Goal: Navigation & Orientation: Find specific page/section

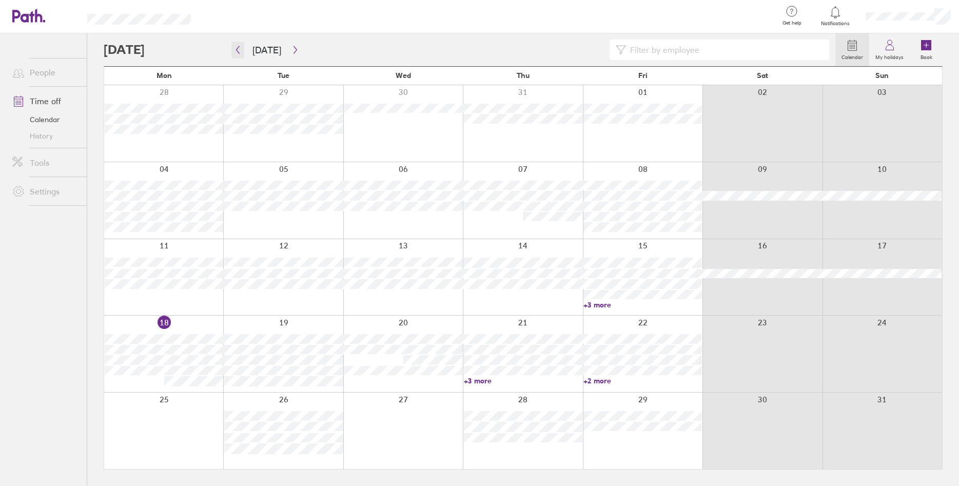
click at [240, 52] on icon "button" at bounding box center [238, 50] width 8 height 8
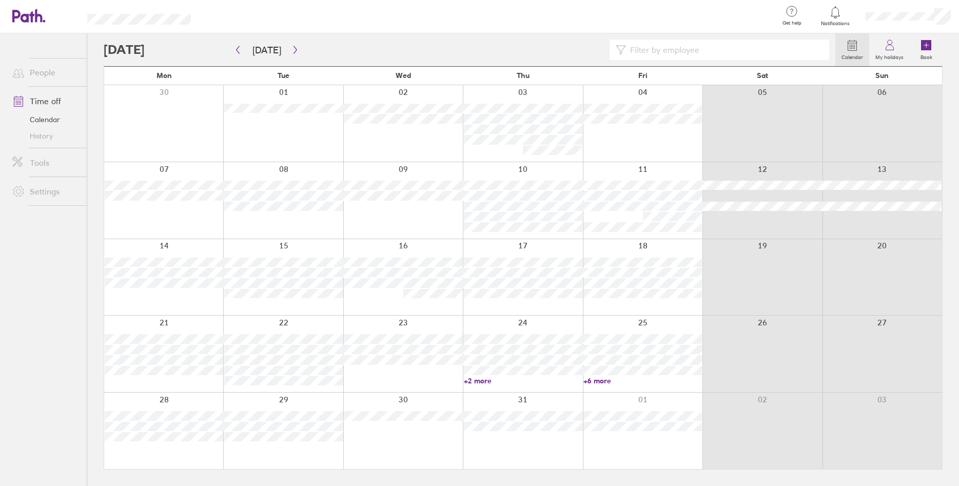
click at [889, 52] on label "My holidays" at bounding box center [889, 55] width 41 height 9
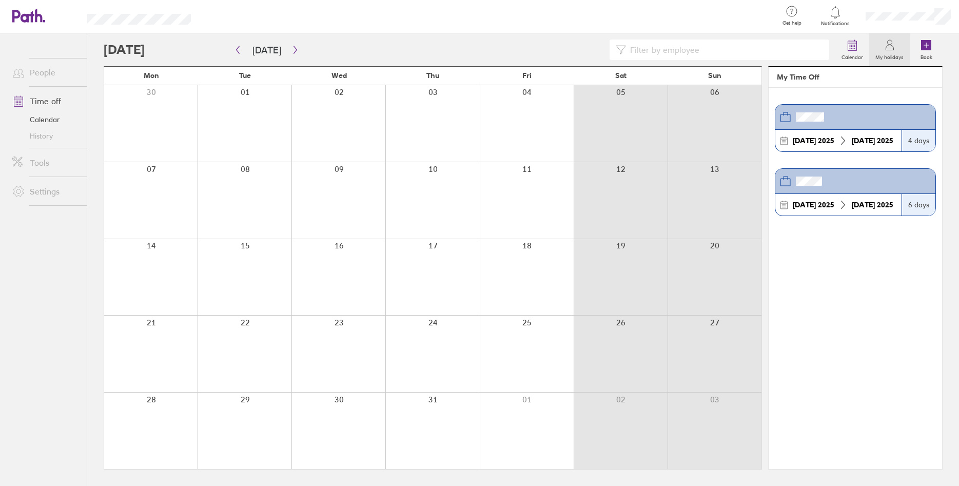
click at [42, 135] on link "History" at bounding box center [45, 136] width 83 height 16
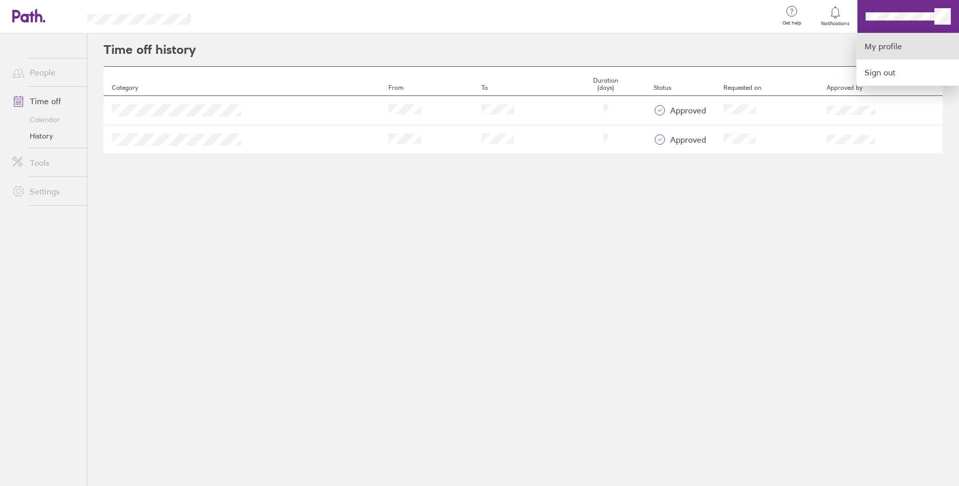
click at [913, 45] on link "My profile" at bounding box center [907, 46] width 103 height 26
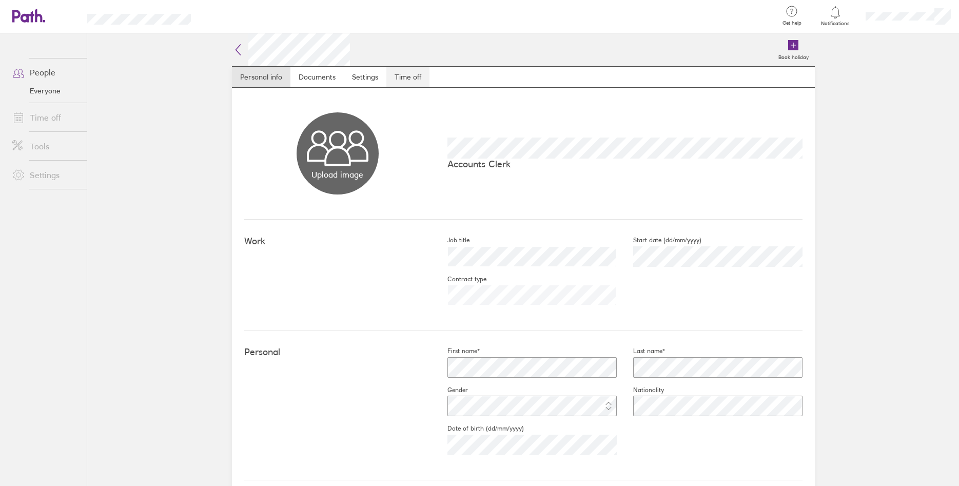
click at [404, 77] on link "Time off" at bounding box center [407, 77] width 43 height 21
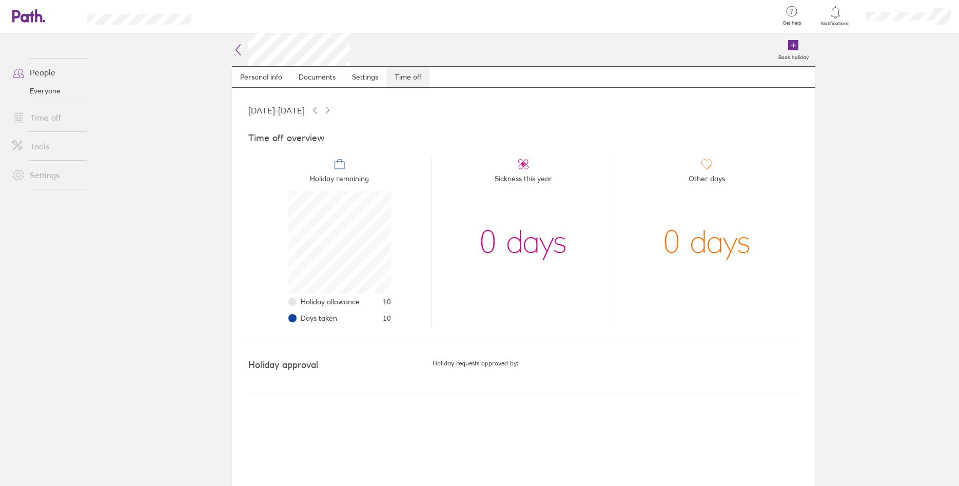
scroll to position [103, 103]
click at [351, 303] on span "Holiday allowance" at bounding box center [330, 302] width 59 height 8
click at [523, 172] on span "Sickness this year" at bounding box center [523, 180] width 57 height 21
click at [524, 165] on icon at bounding box center [523, 164] width 6 height 6
click at [703, 176] on span "Other days" at bounding box center [707, 180] width 36 height 21
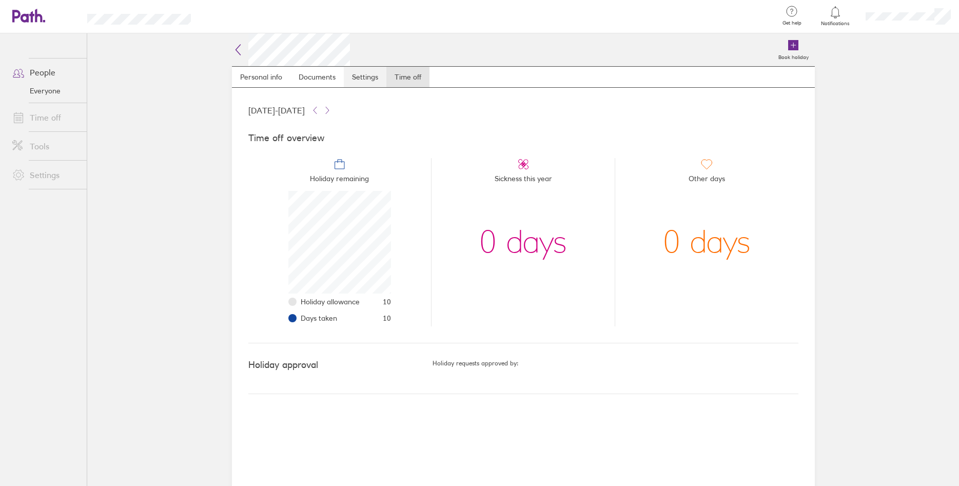
click at [366, 83] on link "Settings" at bounding box center [365, 77] width 43 height 21
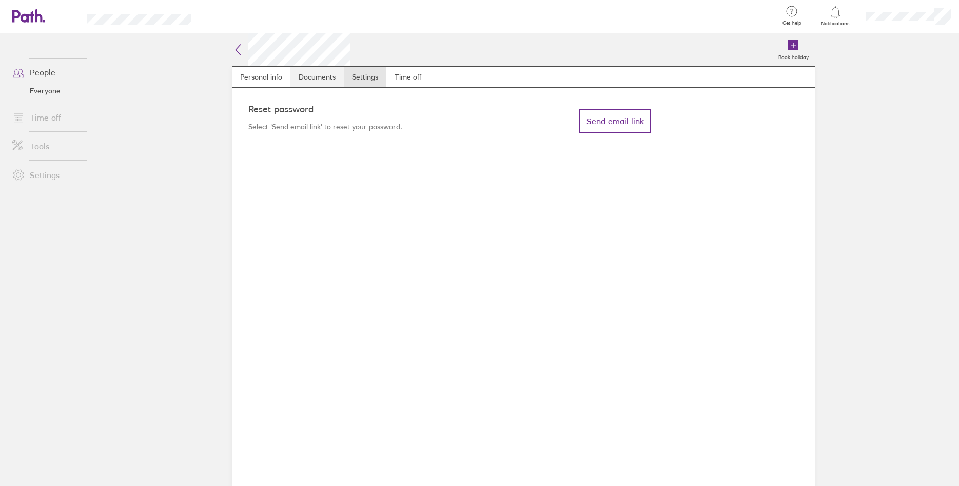
click at [327, 80] on link "Documents" at bounding box center [316, 77] width 53 height 21
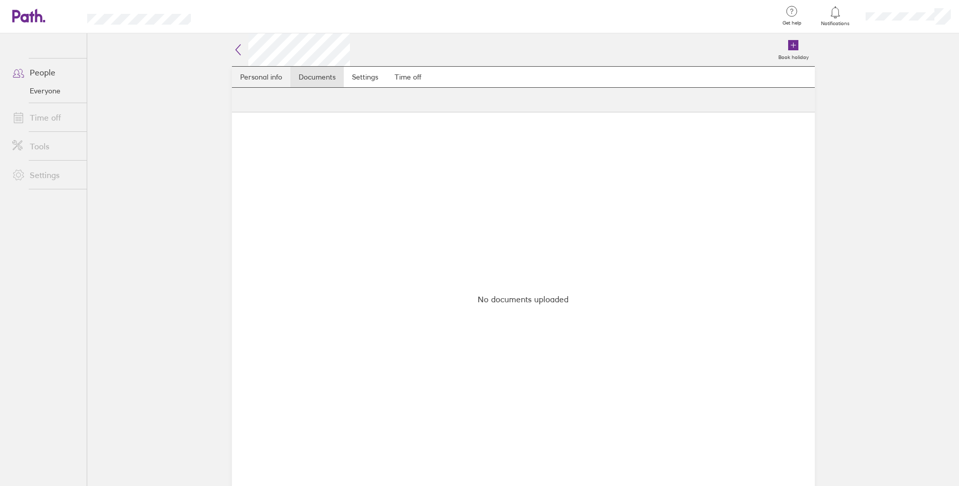
click at [273, 77] on link "Personal info" at bounding box center [261, 77] width 58 height 21
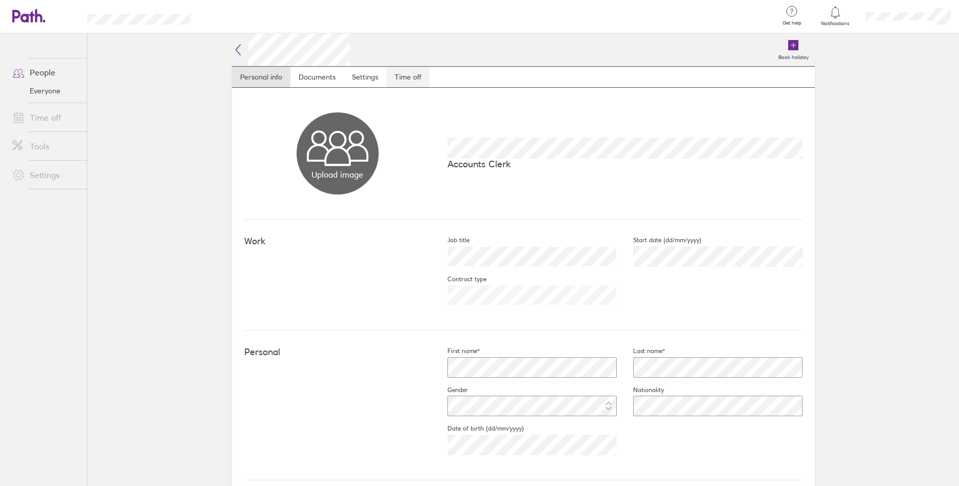
click at [399, 81] on link "Time off" at bounding box center [407, 77] width 43 height 21
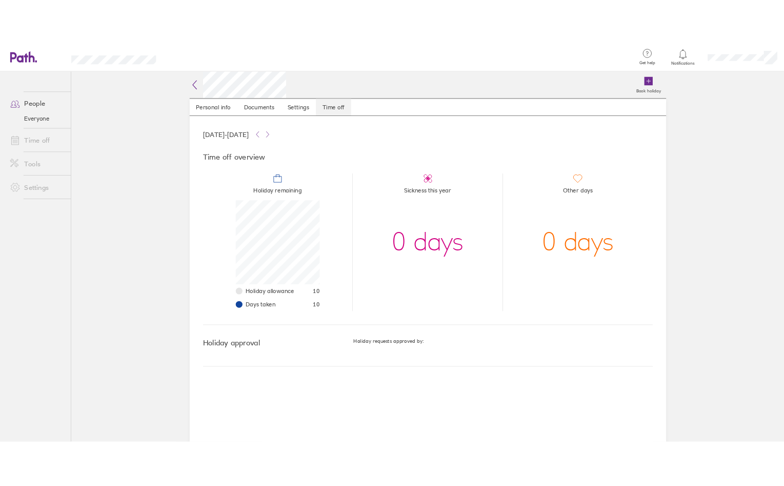
scroll to position [103, 103]
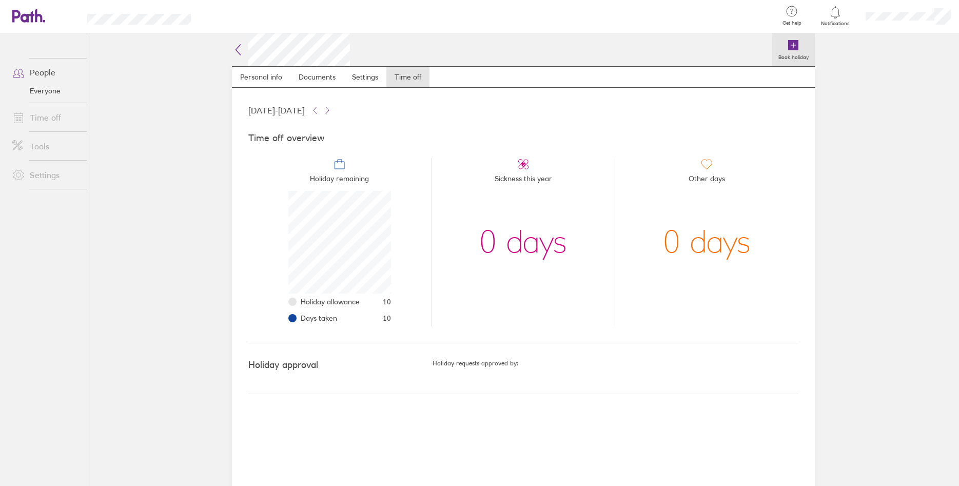
click at [797, 44] on icon at bounding box center [793, 45] width 10 height 10
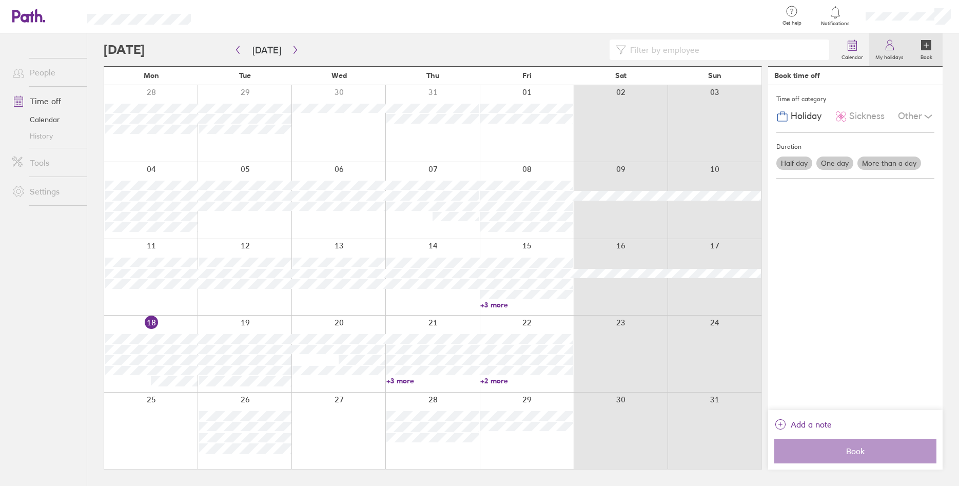
click at [897, 48] on link "My holidays" at bounding box center [889, 49] width 41 height 33
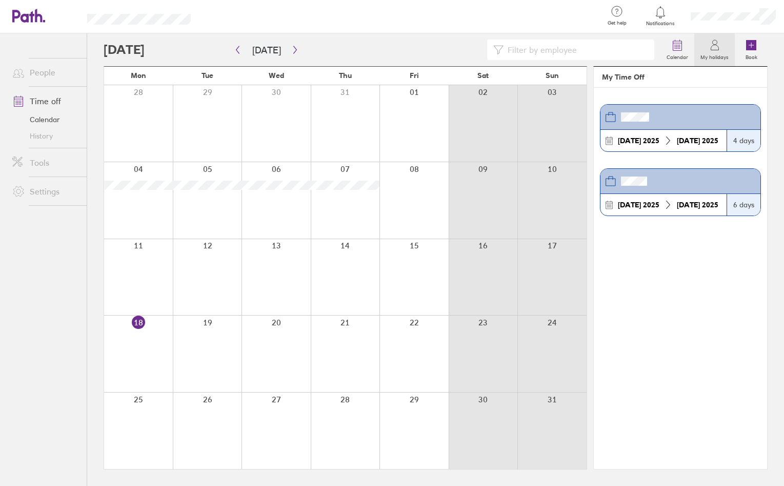
click at [41, 158] on link "Tools" at bounding box center [45, 162] width 83 height 21
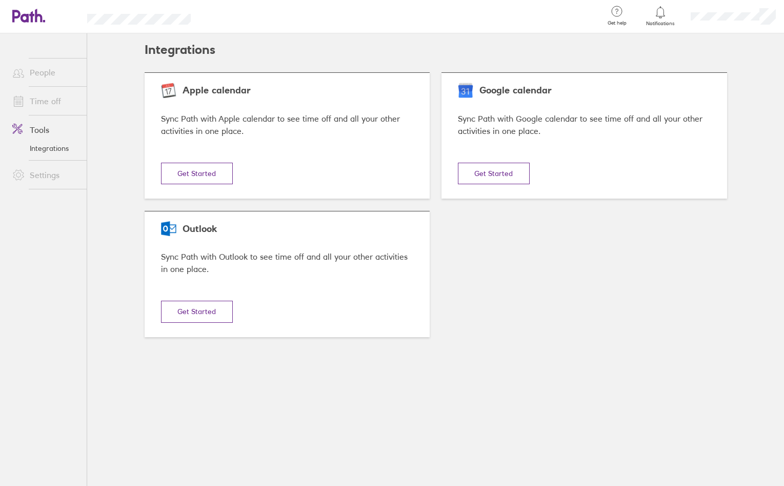
click at [47, 70] on link "People" at bounding box center [45, 72] width 83 height 21
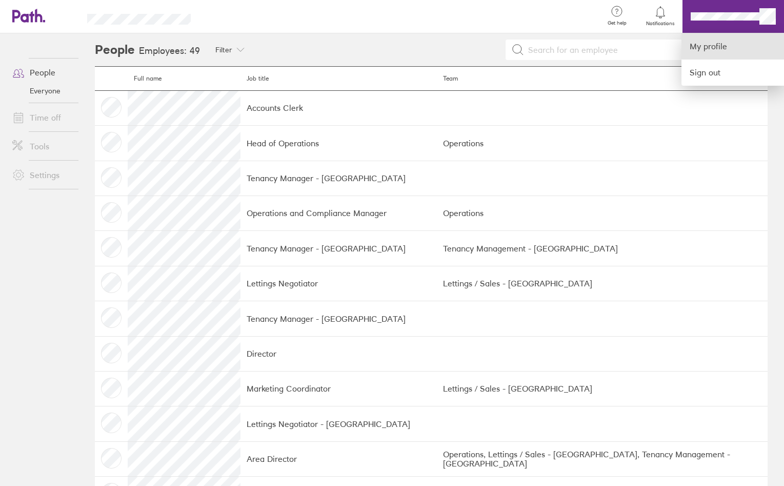
click at [703, 50] on link "My profile" at bounding box center [733, 46] width 103 height 26
